Goal: Information Seeking & Learning: Learn about a topic

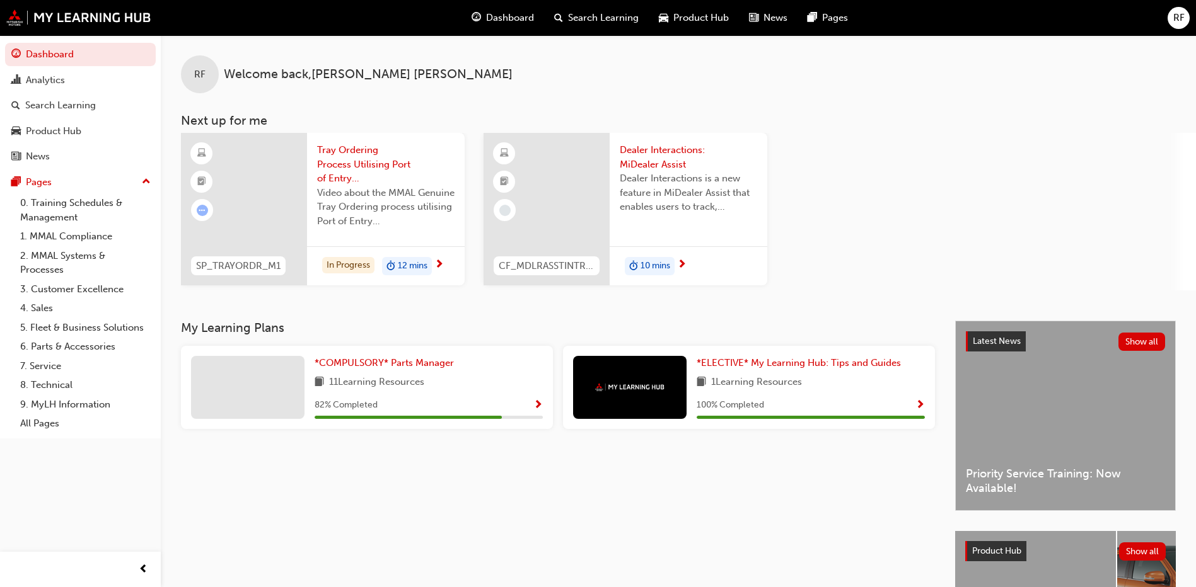
click at [638, 163] on span "Dealer Interactions: MiDealer Assist" at bounding box center [688, 157] width 137 height 28
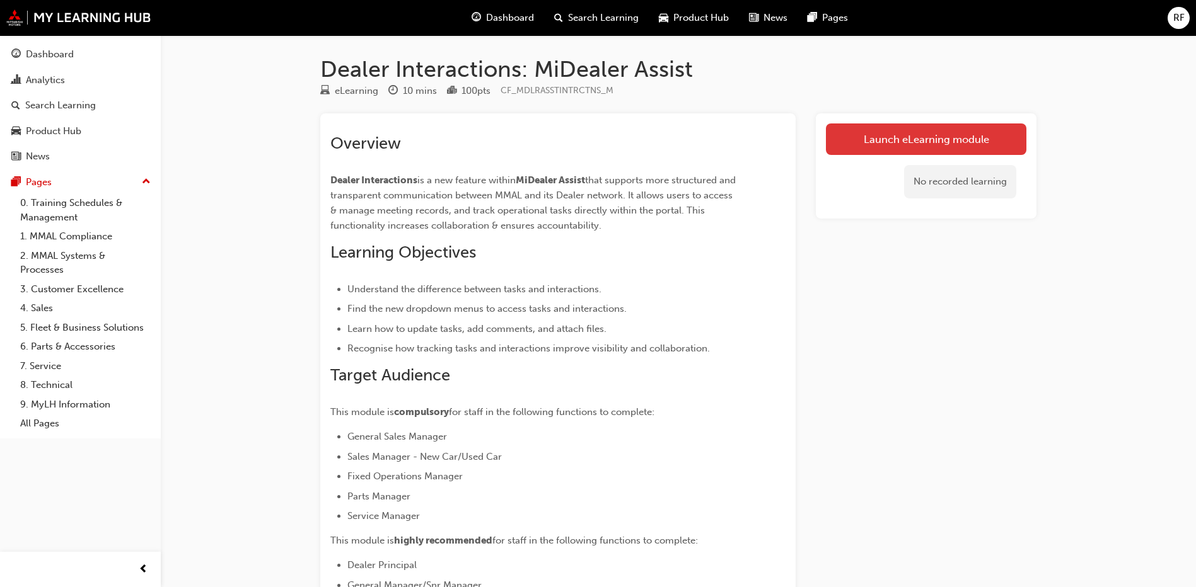
click at [927, 139] on link "Launch eLearning module" at bounding box center [926, 140] width 200 height 32
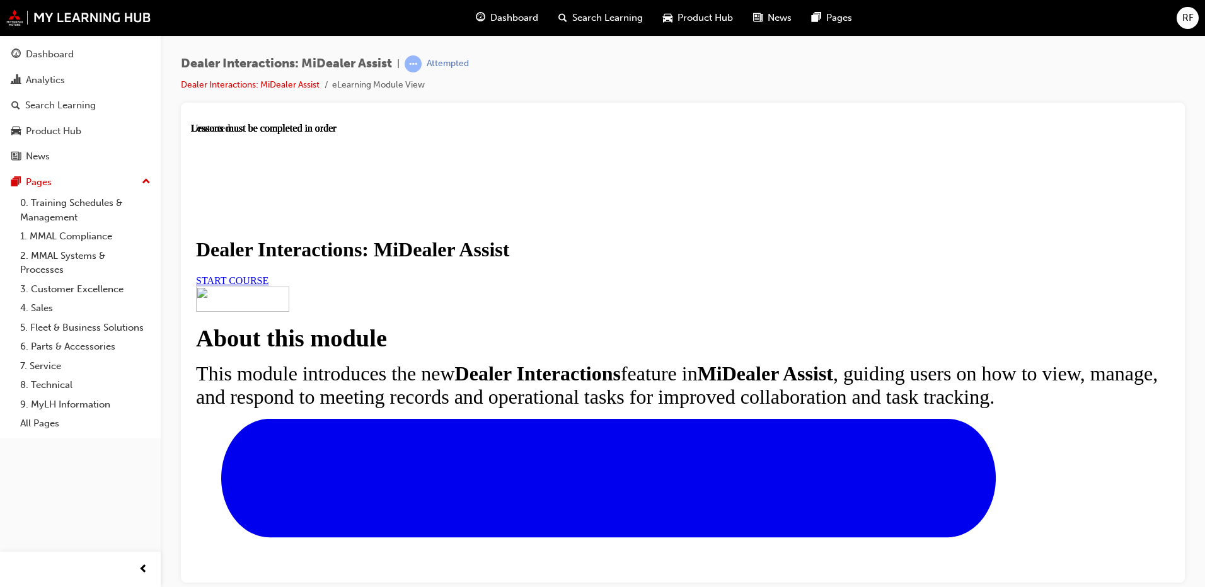
click at [269, 286] on span "START COURSE" at bounding box center [232, 280] width 72 height 11
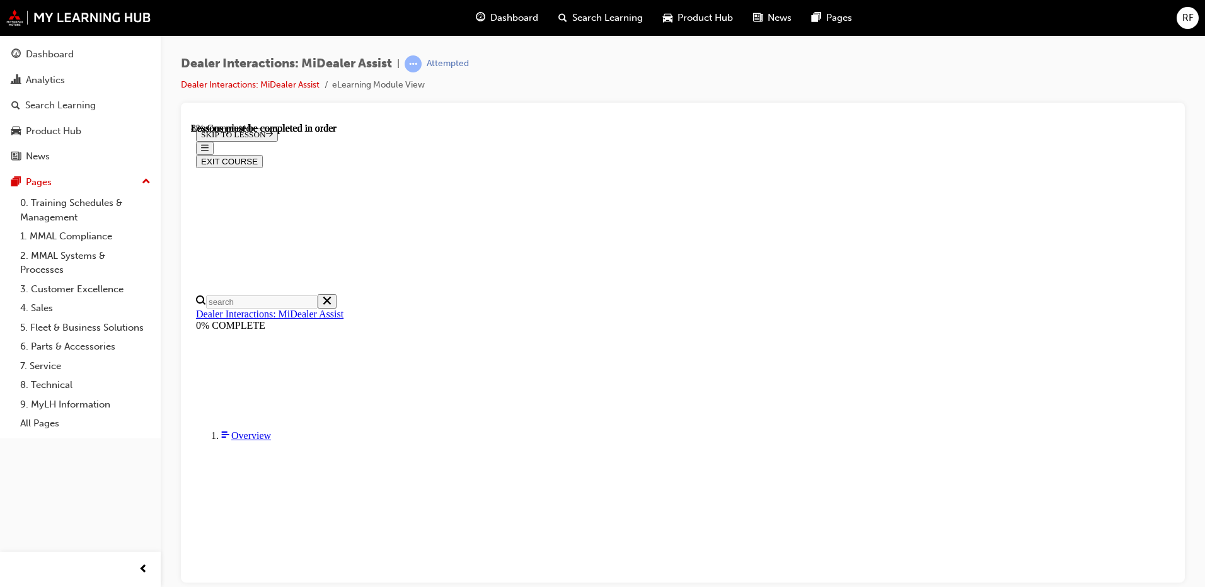
scroll to position [305, 0]
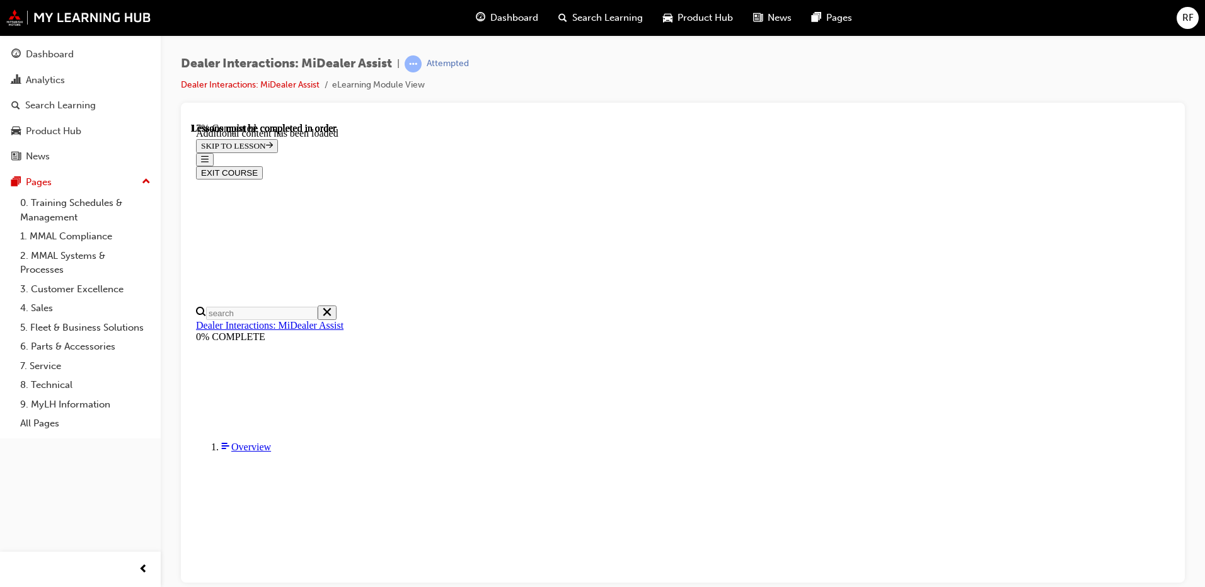
scroll to position [632, 0]
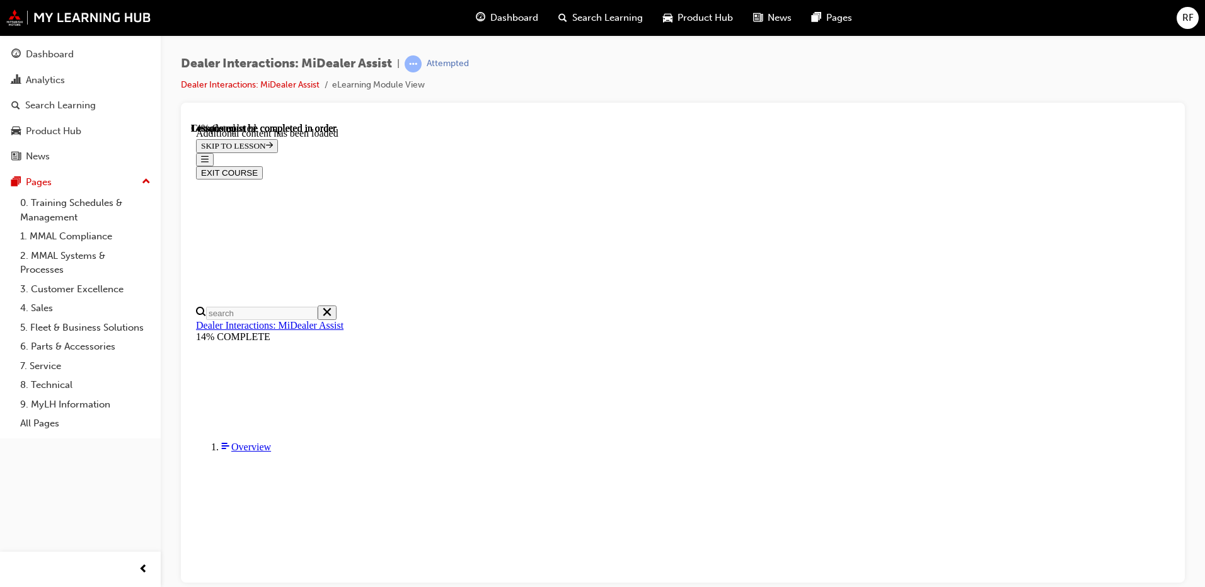
scroll to position [781, 0]
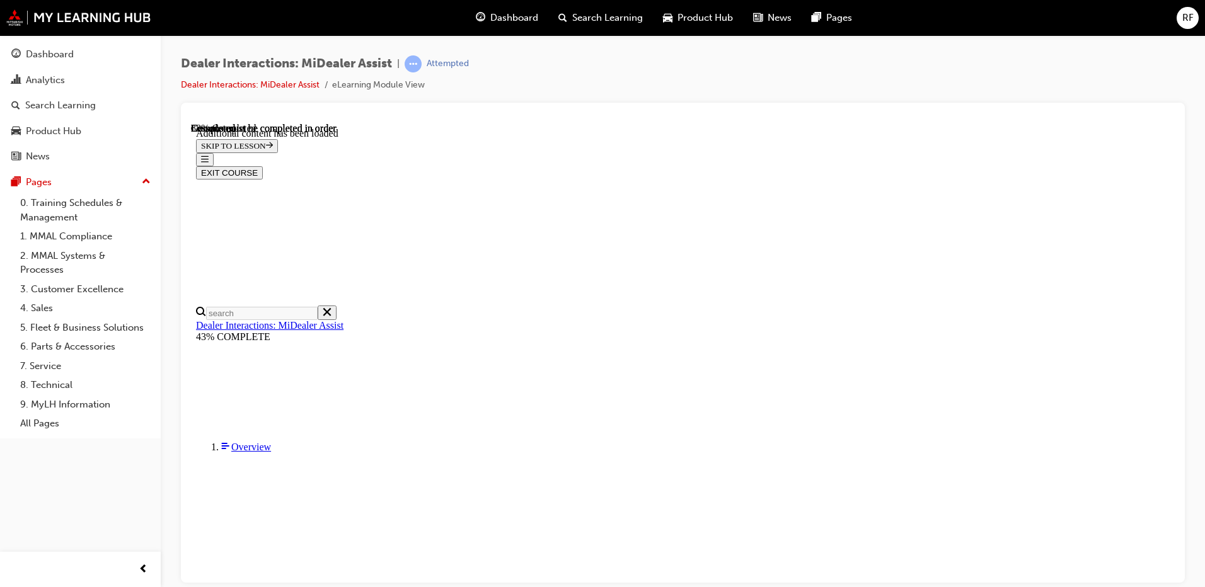
scroll to position [2672, 0]
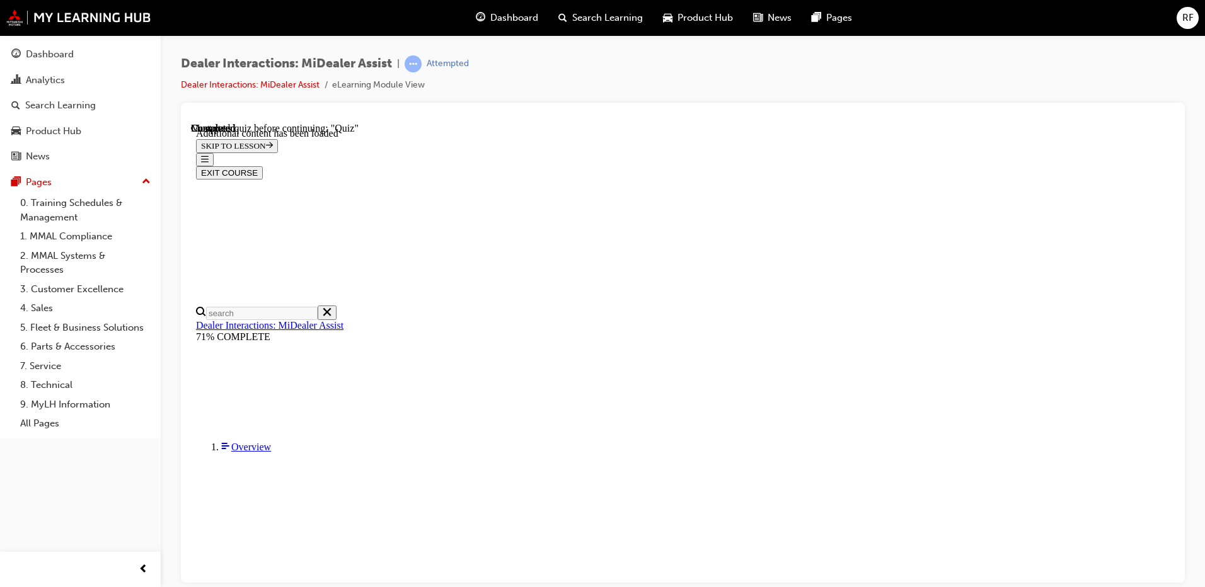
radio input "true"
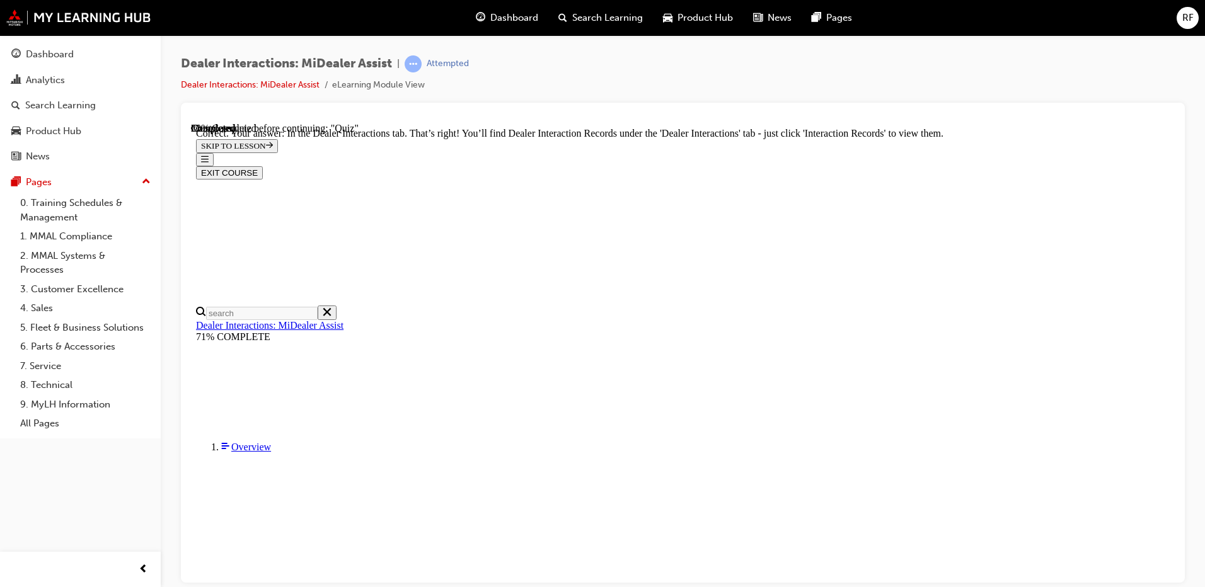
scroll to position [311, 0]
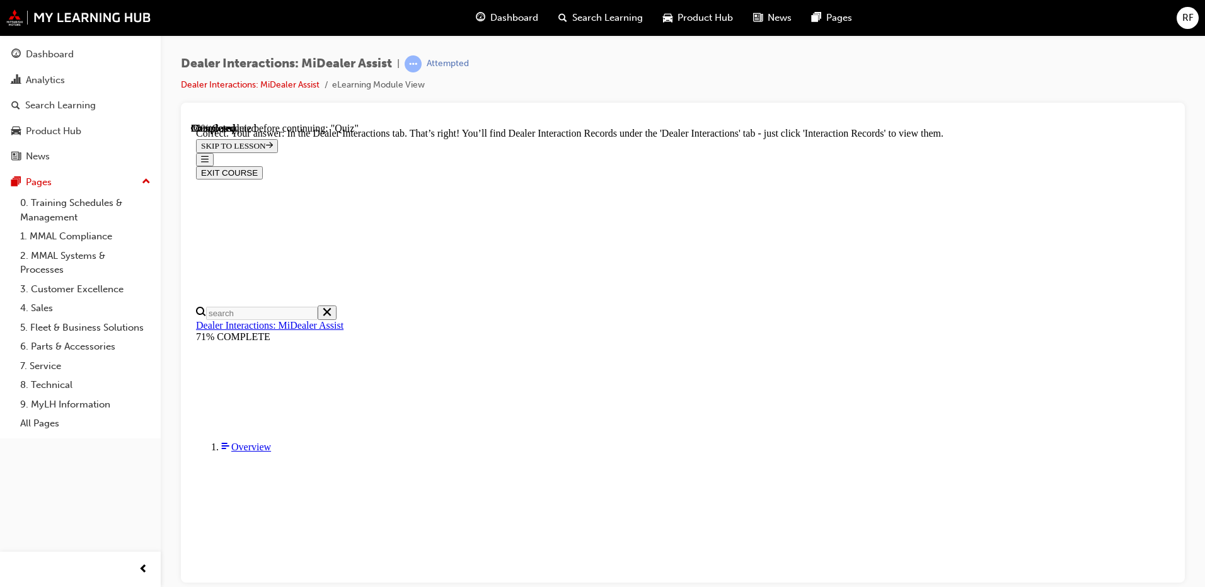
radio input "true"
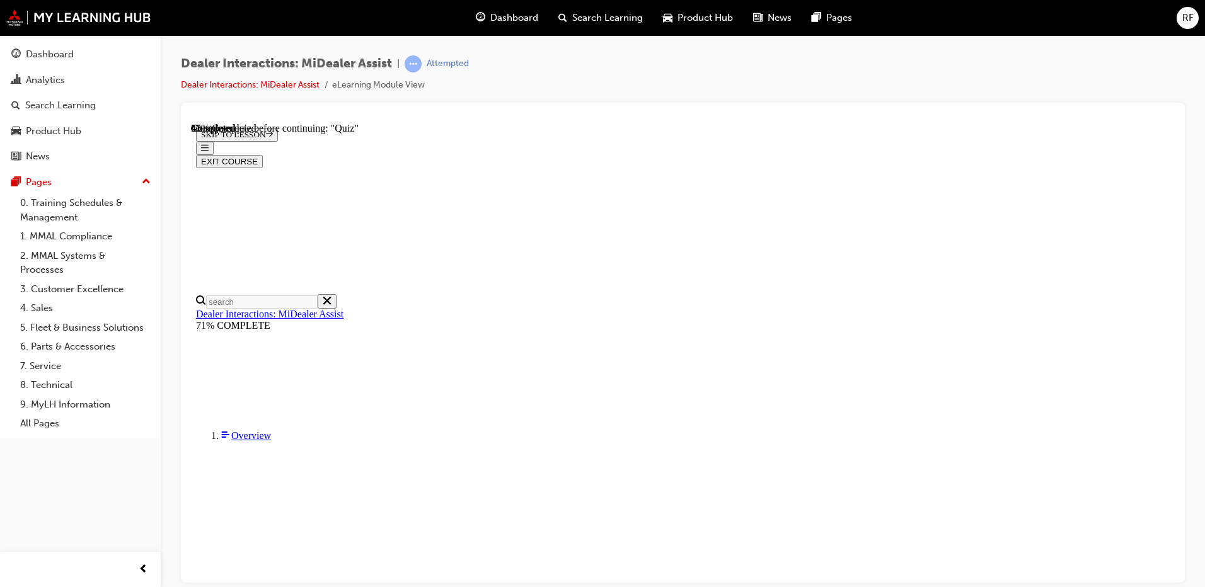
scroll to position [149, 0]
radio input "true"
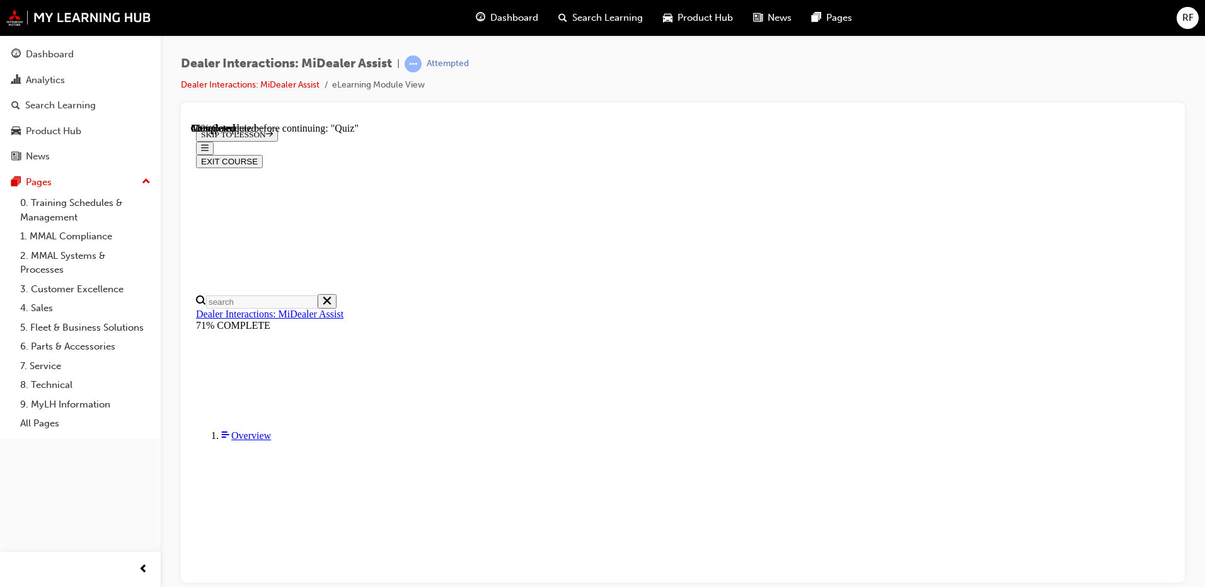
radio input "true"
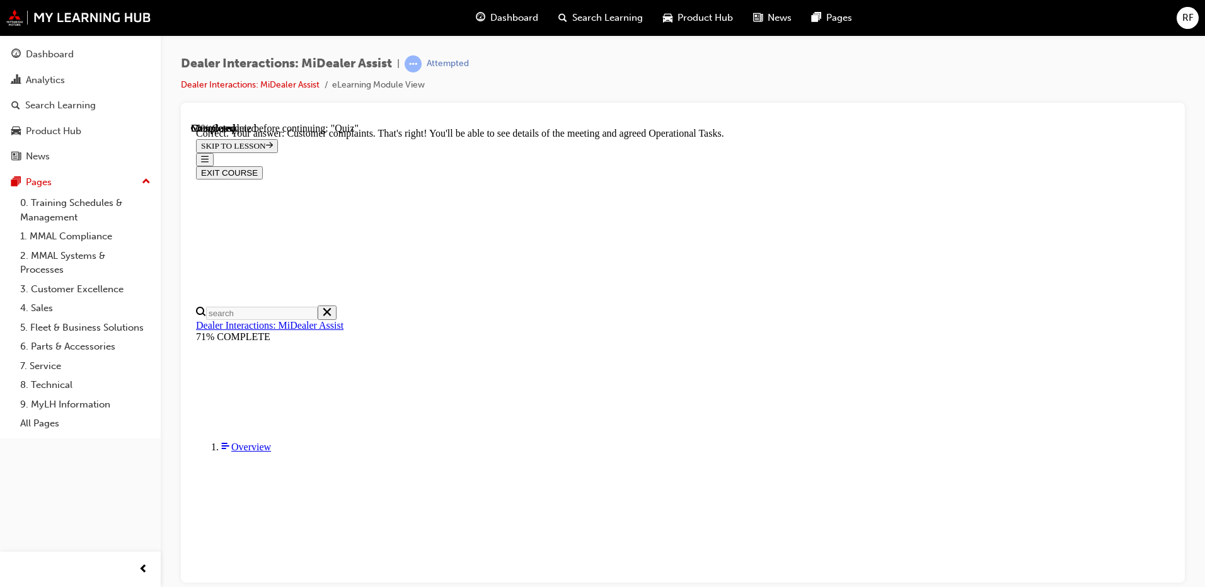
scroll to position [311, 0]
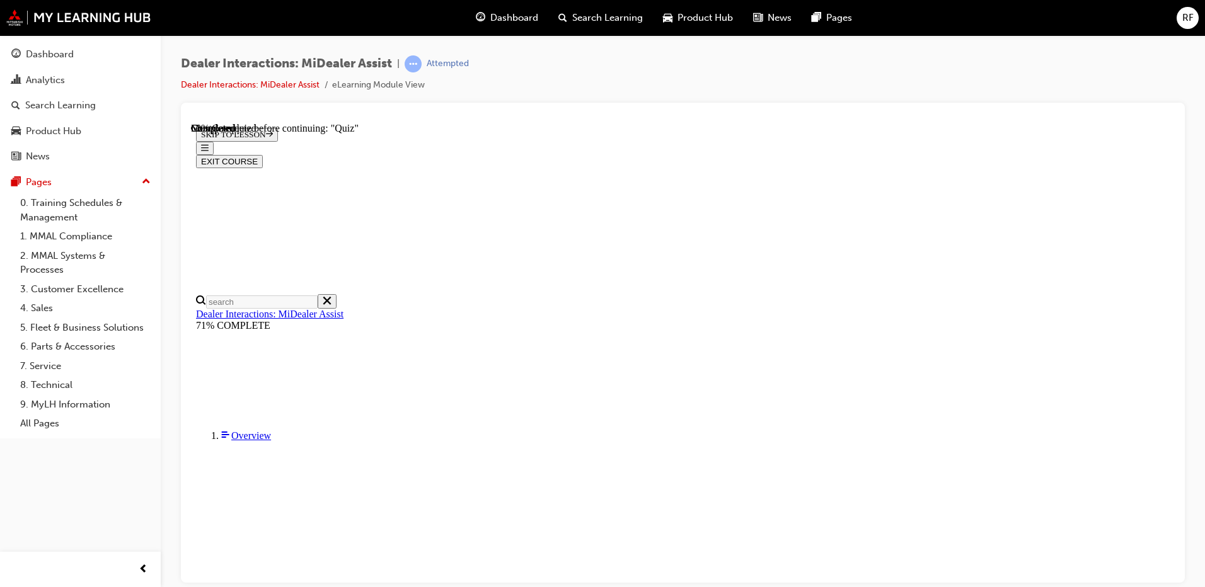
radio input "true"
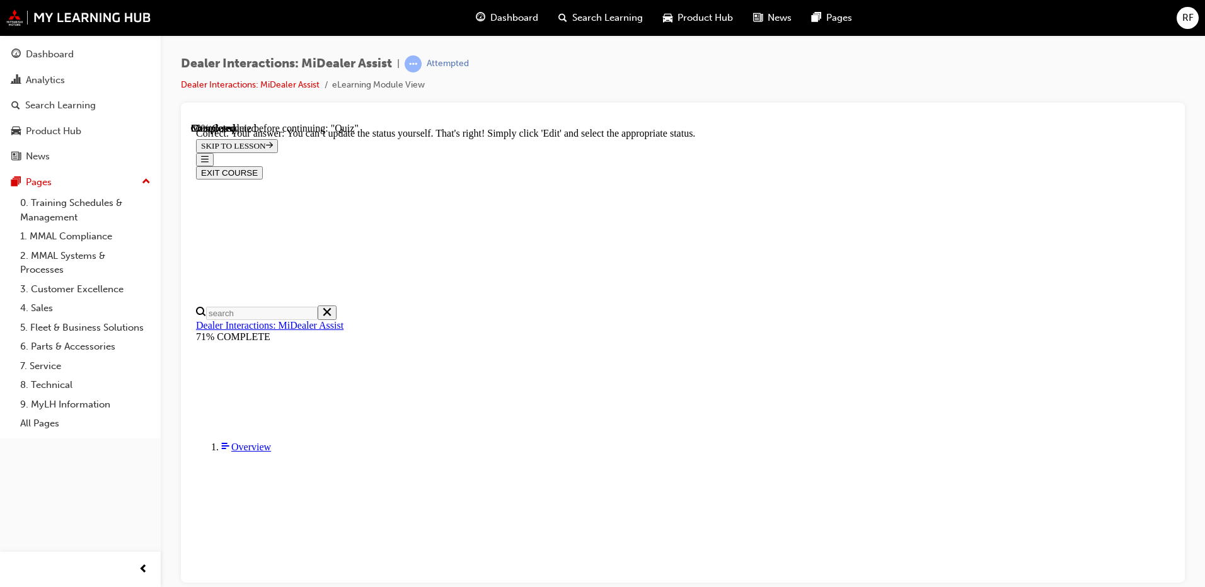
scroll to position [315, 0]
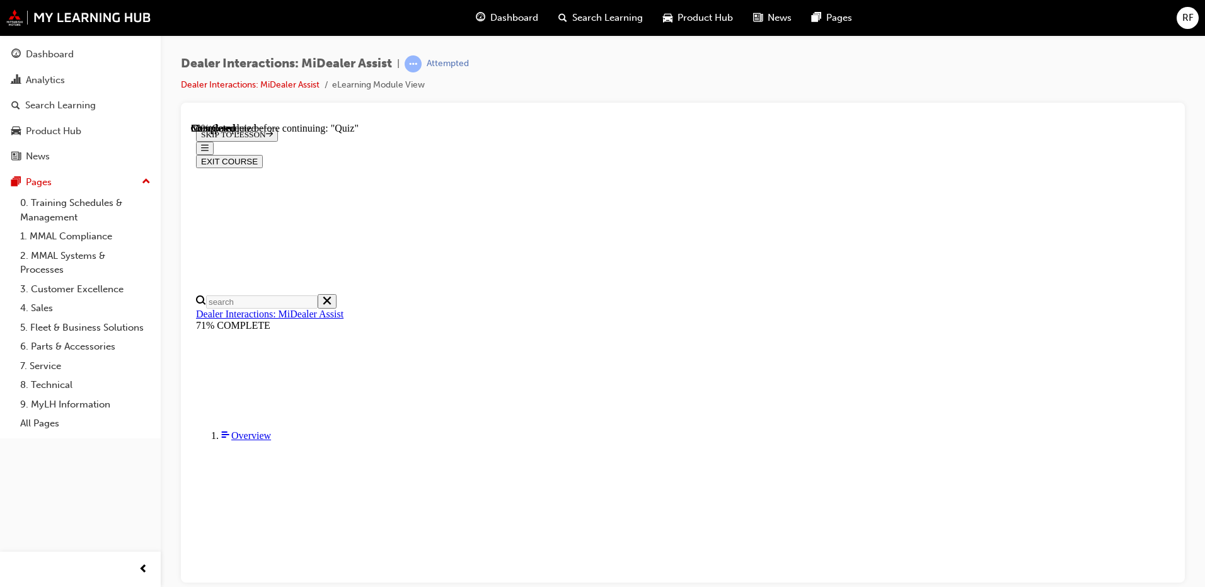
scroll to position [126, 0]
radio input "true"
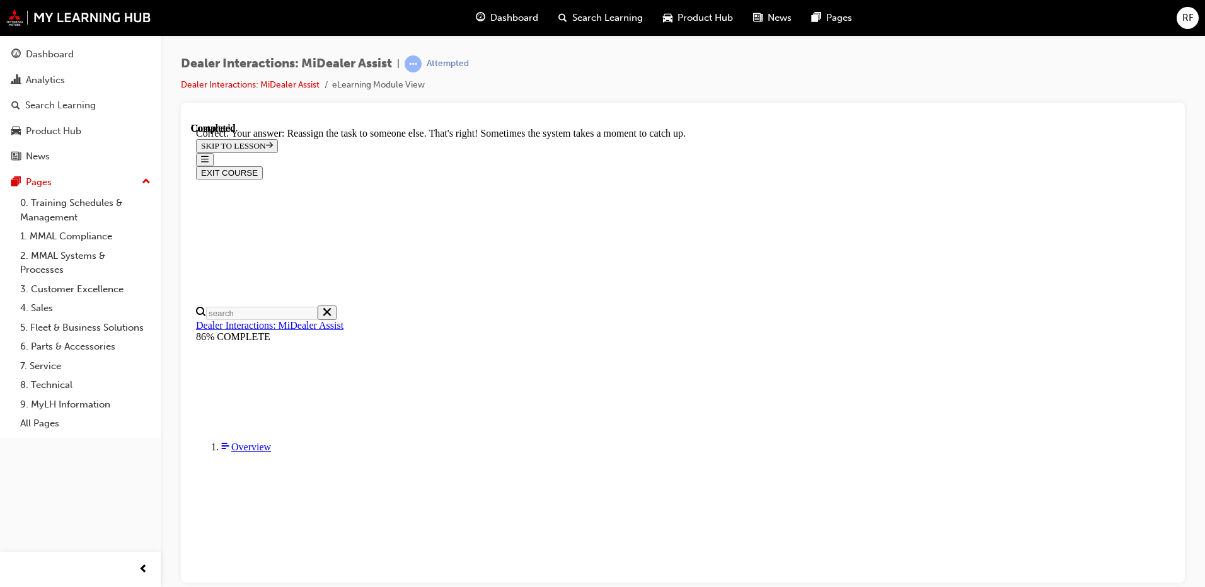
scroll to position [321, 0]
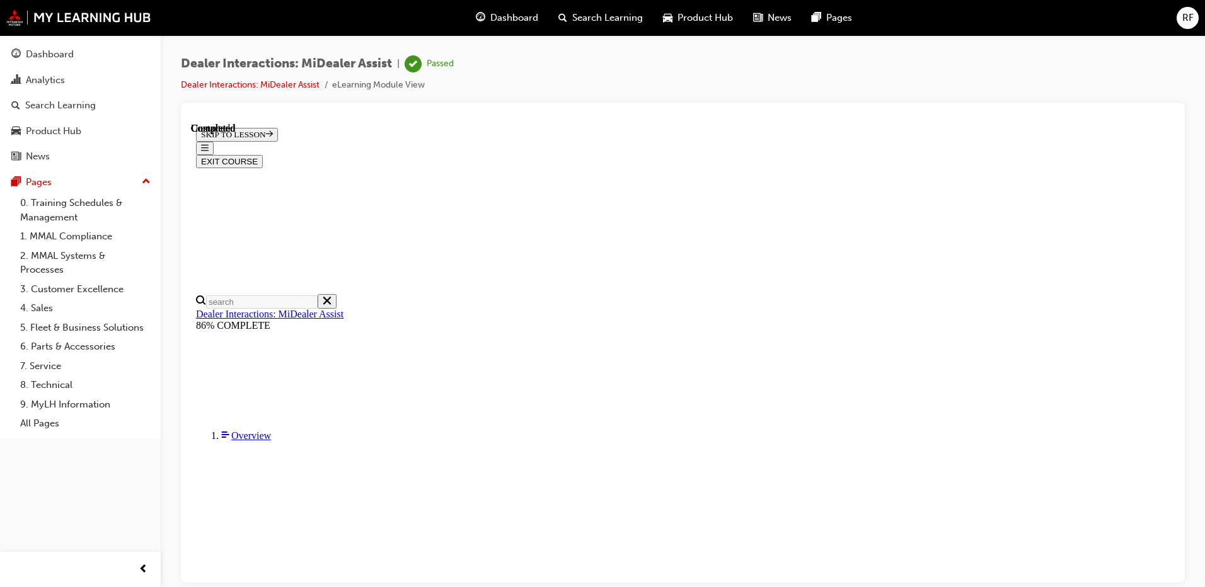
scroll to position [226, 0]
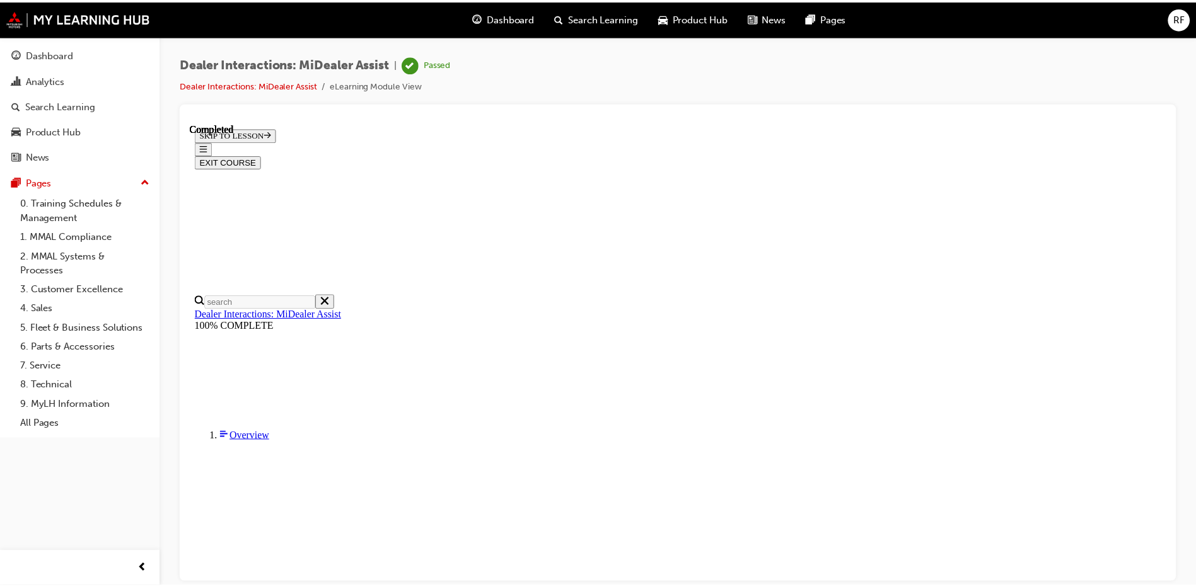
scroll to position [0, 0]
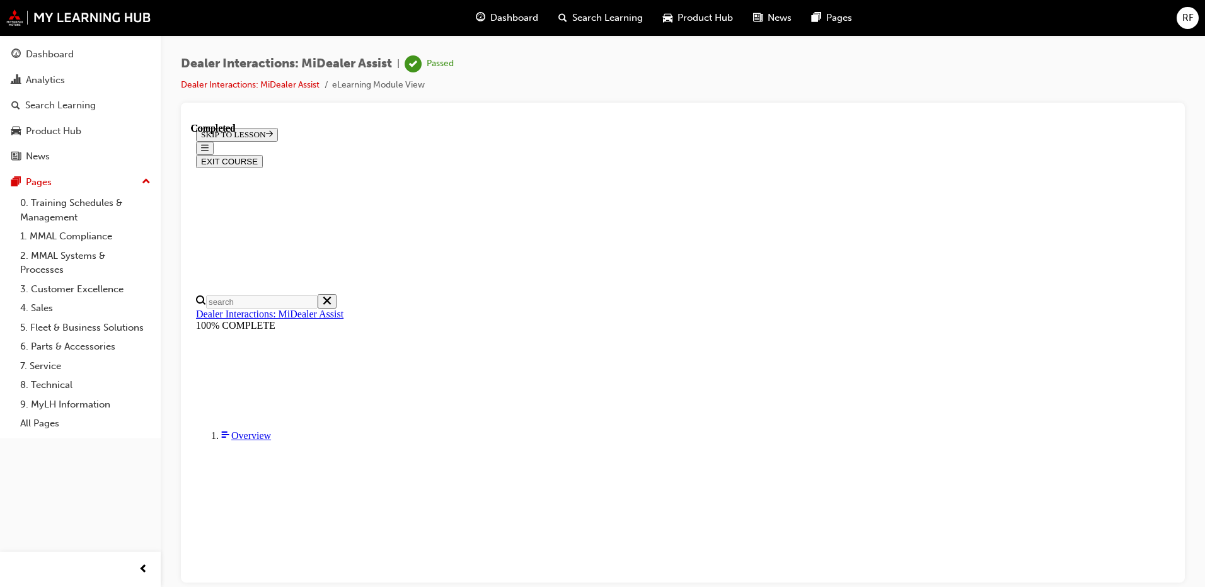
click at [534, 16] on span "Dashboard" at bounding box center [514, 18] width 48 height 14
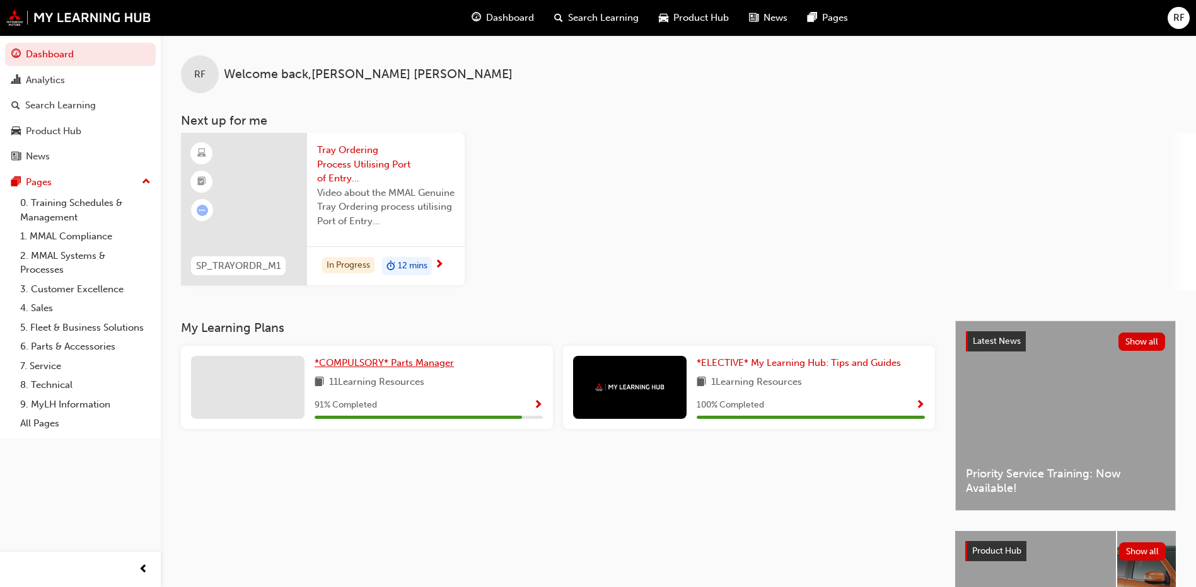
click at [377, 365] on span "*COMPULSORY* Parts Manager" at bounding box center [384, 362] width 139 height 11
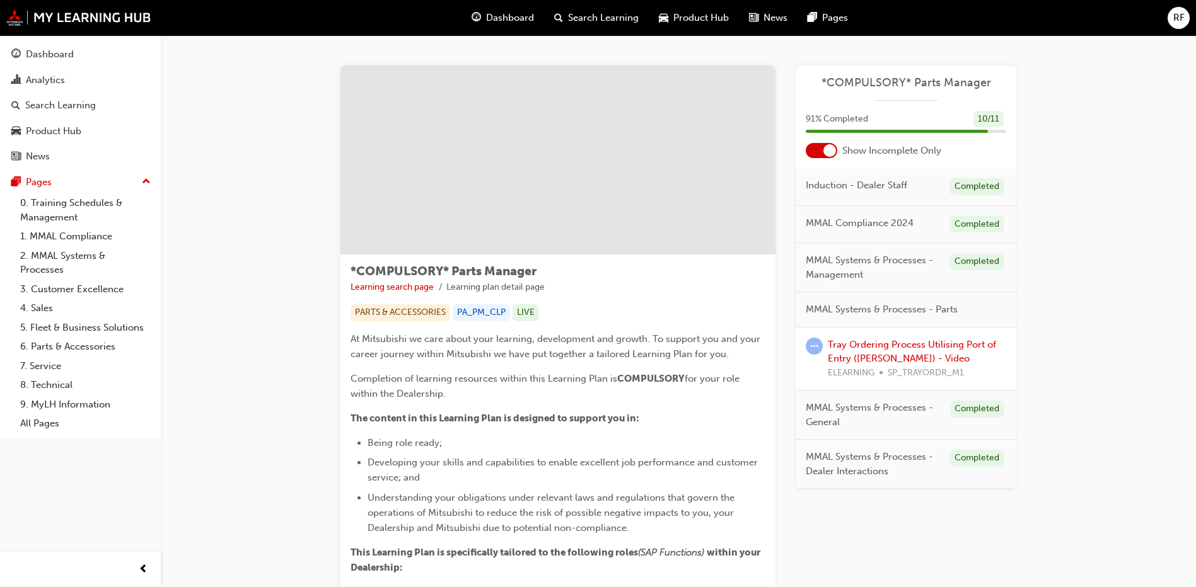
click at [894, 350] on div "Tray Ordering Process Utilising Port of Entry ([PERSON_NAME]) - Video ELEARNING…" at bounding box center [917, 359] width 178 height 43
click at [894, 346] on link "Tray Ordering Process Utilising Port of Entry ([PERSON_NAME]) - Video" at bounding box center [912, 352] width 168 height 26
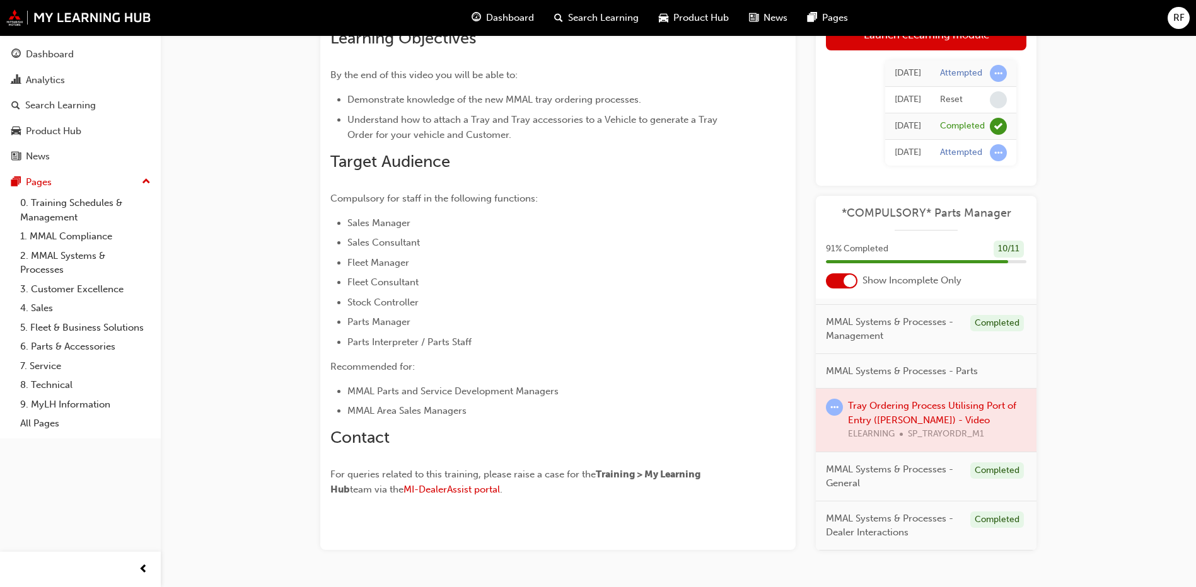
scroll to position [63, 0]
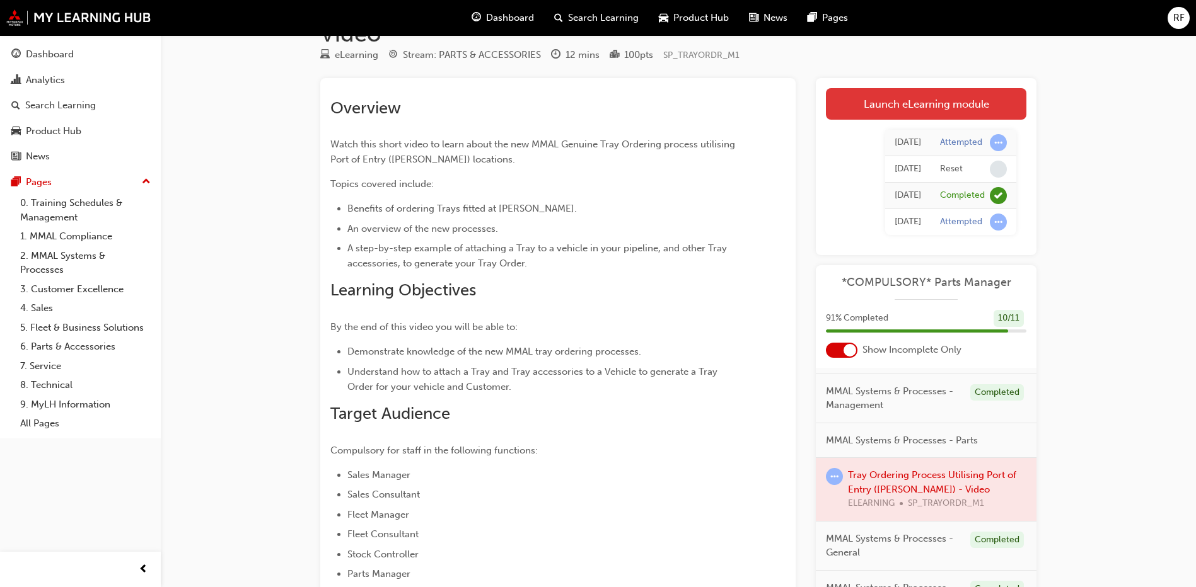
click at [927, 88] on link "Launch eLearning module" at bounding box center [926, 104] width 200 height 32
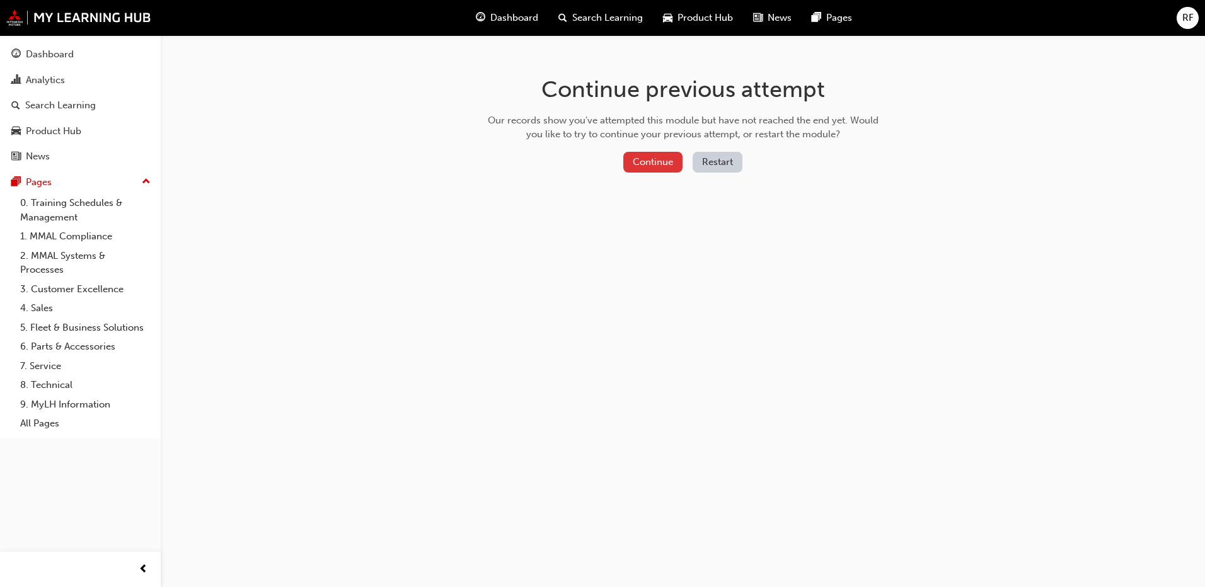
click at [665, 166] on button "Continue" at bounding box center [652, 162] width 59 height 21
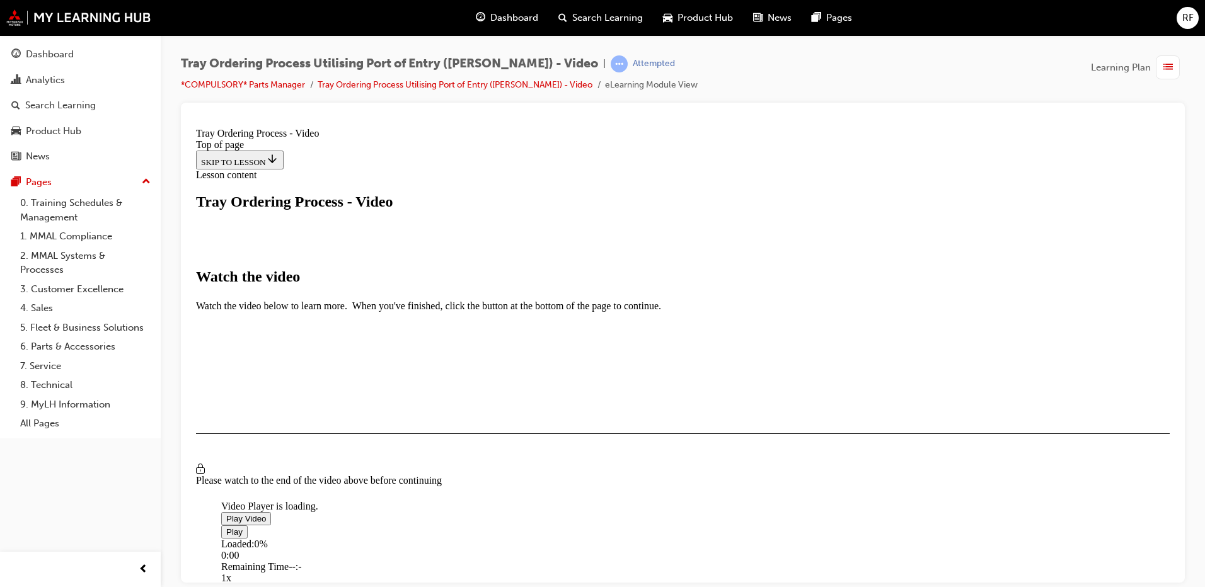
scroll to position [189, 0]
click at [226, 514] on span "Video player" at bounding box center [226, 518] width 0 height 9
drag, startPoint x: 403, startPoint y: 487, endPoint x: 469, endPoint y: 490, distance: 66.2
click at [469, 538] on div "Loaded : 11.22% 02:07 00:38" at bounding box center [819, 555] width 1196 height 34
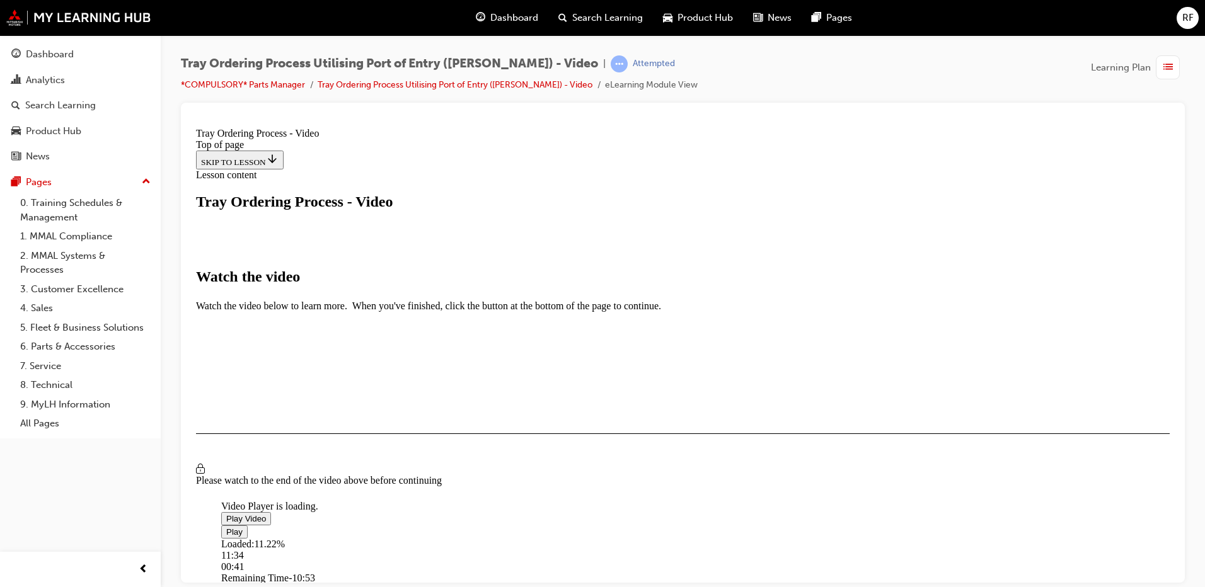
drag, startPoint x: 400, startPoint y: 489, endPoint x: 947, endPoint y: 488, distance: 546.5
drag, startPoint x: 402, startPoint y: 487, endPoint x: 395, endPoint y: 487, distance: 6.9
click at [395, 538] on div "Loaded : 11.22% 00:26 00:36" at bounding box center [819, 555] width 1196 height 34
